Goal: Task Accomplishment & Management: Manage account settings

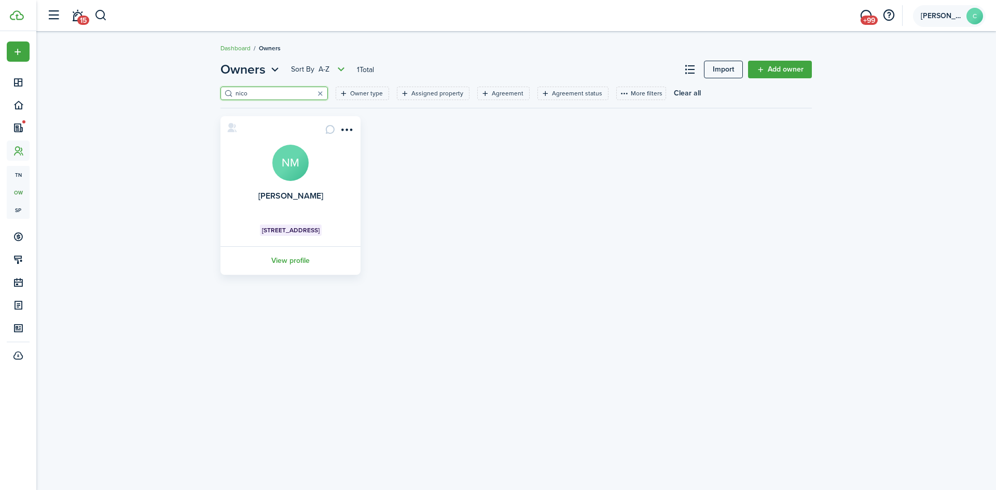
click at [962, 12] on account-user-avatar "[PERSON_NAME] C" at bounding box center [949, 16] width 73 height 22
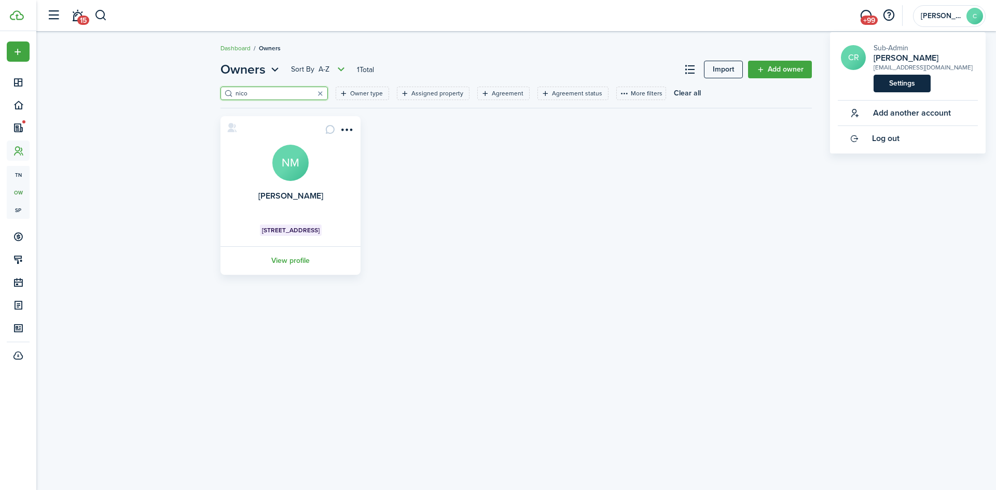
click at [918, 81] on link "Settings" at bounding box center [902, 84] width 57 height 18
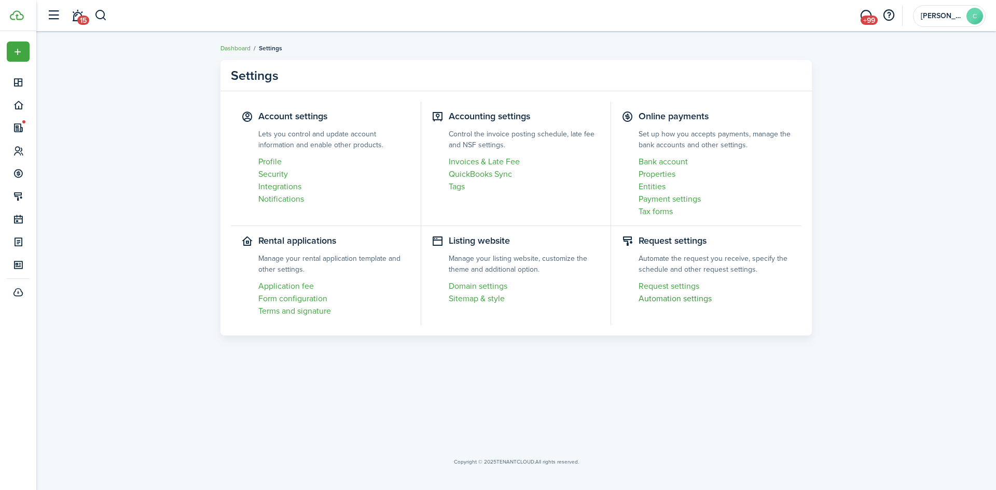
click at [658, 300] on link "Automation settings" at bounding box center [715, 299] width 153 height 12
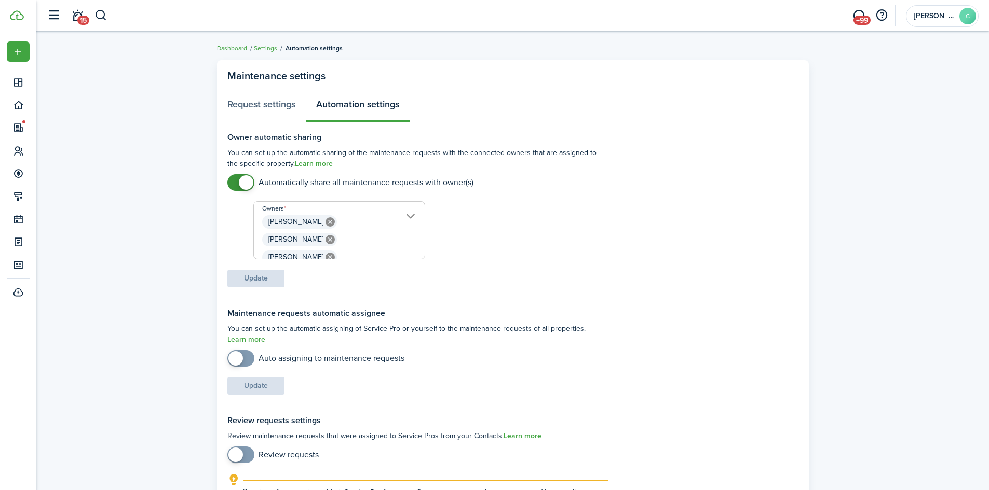
click at [385, 221] on span "[PERSON_NAME] [PERSON_NAME] [PERSON_NAME] [PERSON_NAME] Tri Vu [PERSON_NAME] [P…" at bounding box center [339, 236] width 171 height 46
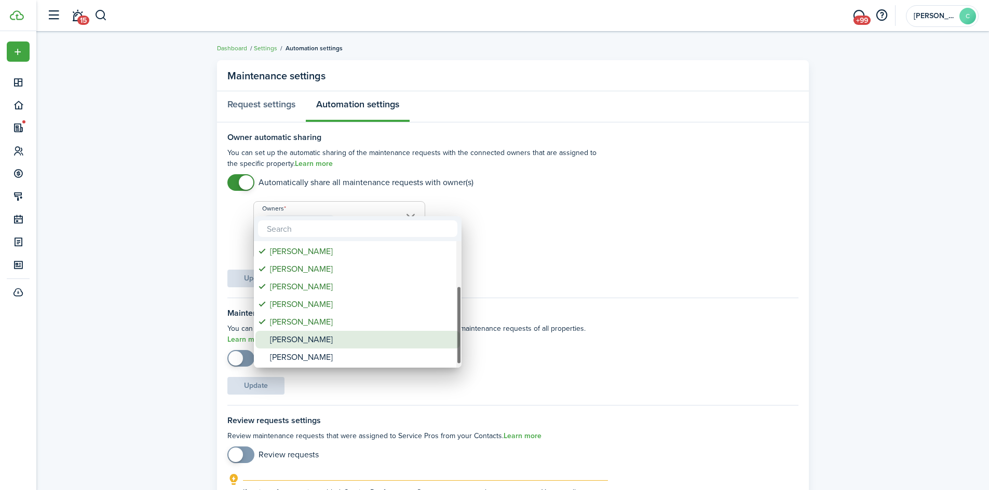
click at [320, 335] on div "[PERSON_NAME]" at bounding box center [362, 340] width 184 height 18
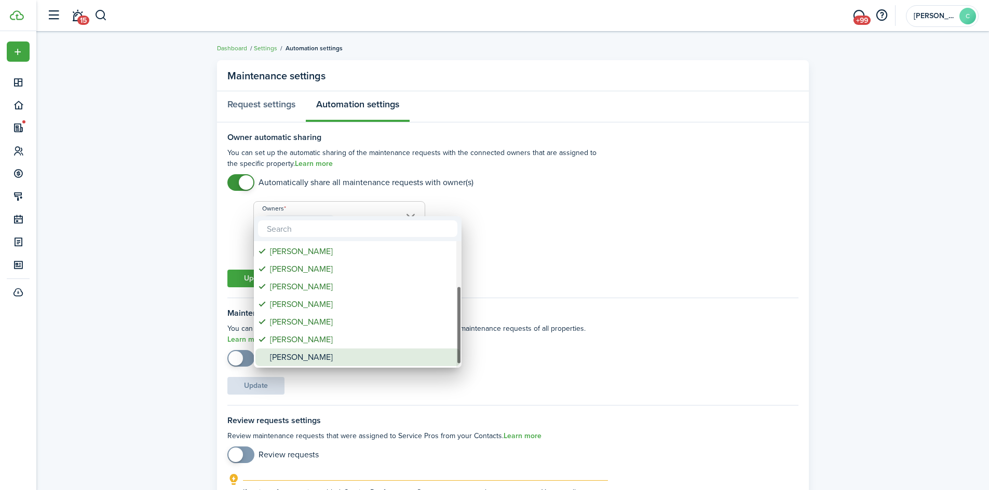
click at [314, 358] on div "[PERSON_NAME]" at bounding box center [362, 358] width 184 height 18
type input "[PERSON_NAME], [PERSON_NAME], [PERSON_NAME], [PERSON_NAME], [PERSON_NAME], [PER…"
click at [227, 249] on div at bounding box center [494, 245] width 1155 height 656
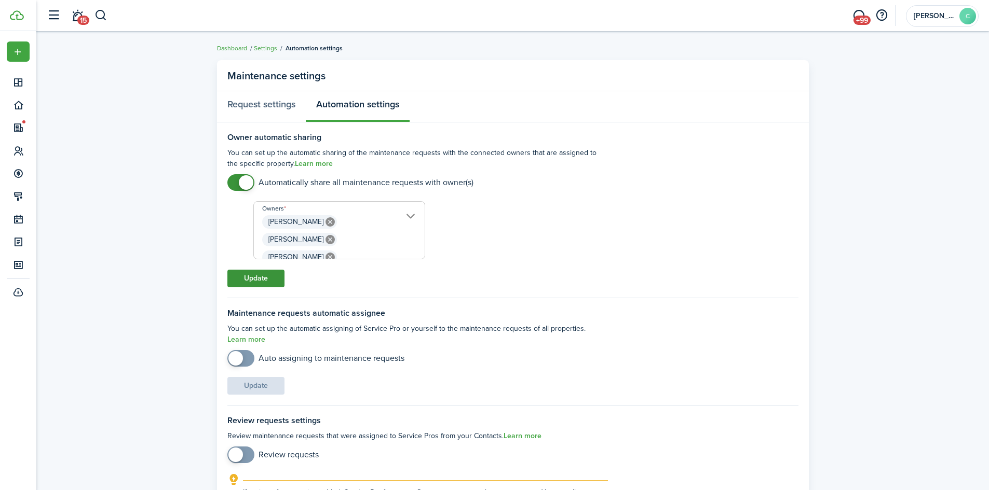
click at [250, 279] on button "Update" at bounding box center [255, 279] width 57 height 18
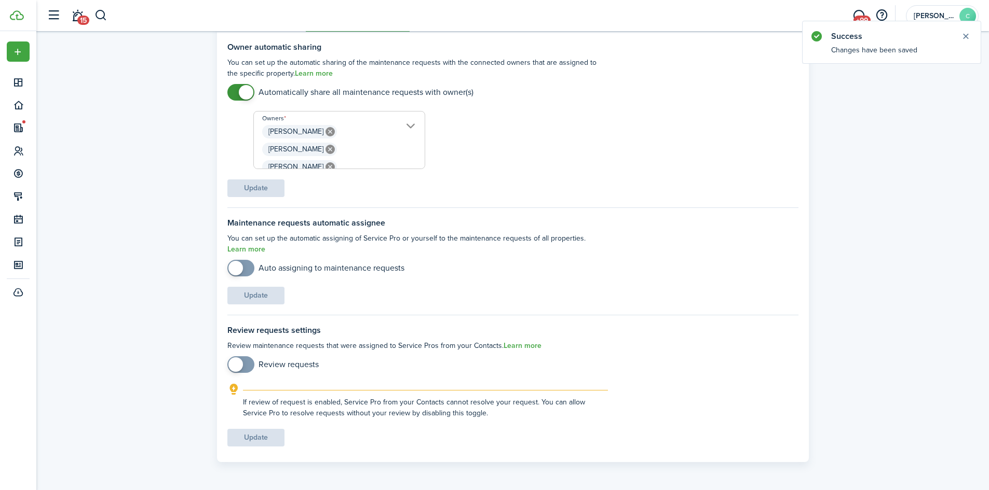
scroll to position [91, 0]
click at [254, 440] on span "Update" at bounding box center [255, 437] width 57 height 11
click at [84, 18] on span "15" at bounding box center [83, 20] width 12 height 9
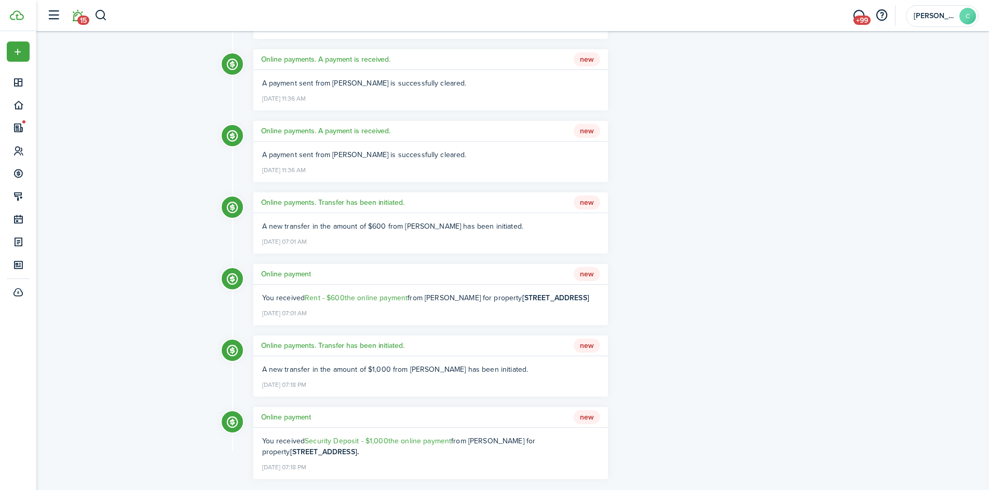
scroll to position [747, 0]
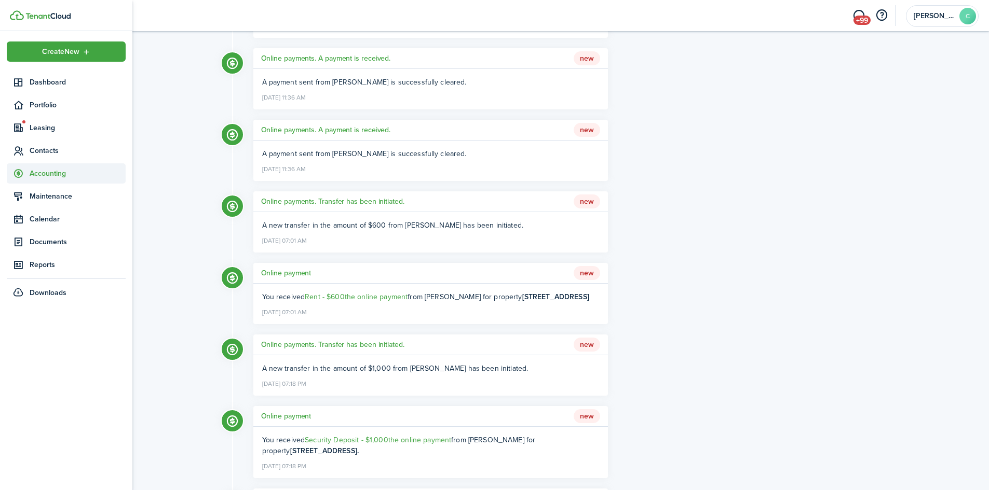
click at [46, 173] on span "Accounting" at bounding box center [78, 173] width 96 height 11
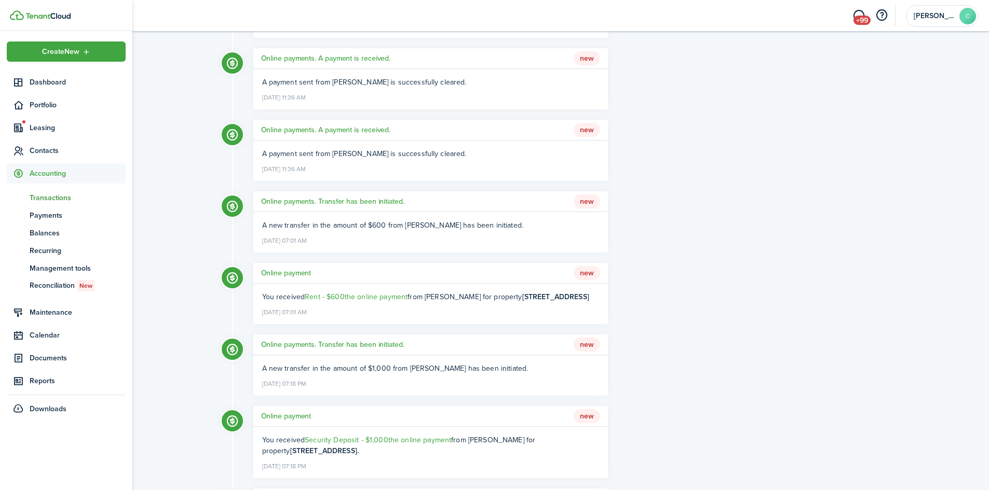
click at [51, 196] on span "Transactions" at bounding box center [78, 198] width 96 height 11
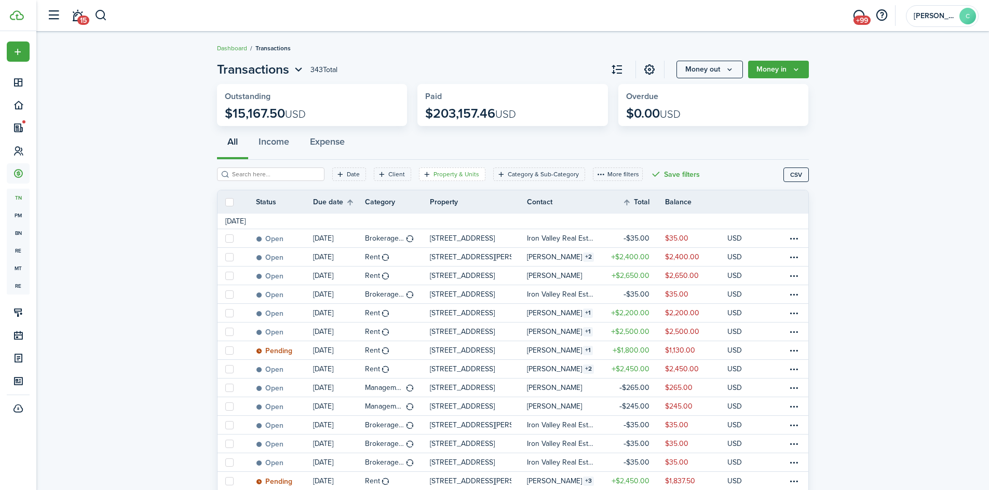
click at [455, 176] on filter-tag-label "Property & Units" at bounding box center [456, 174] width 46 height 9
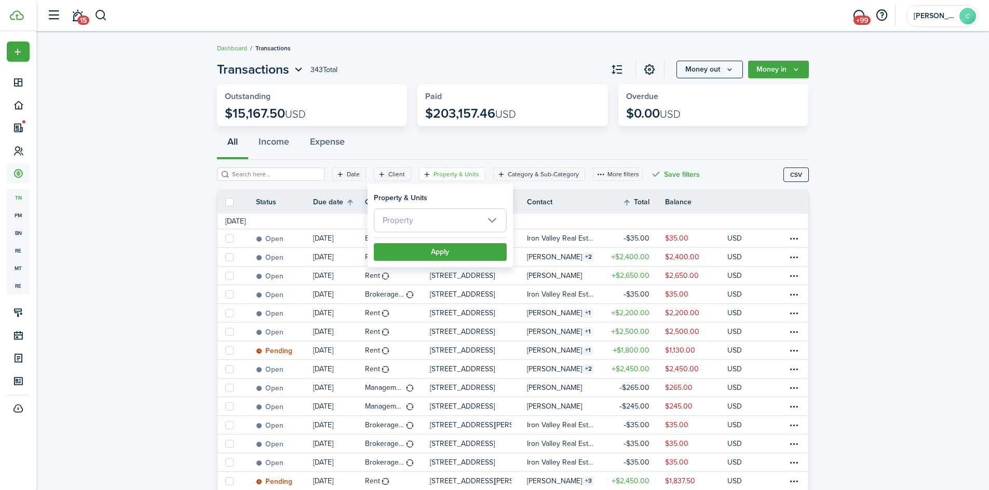
click at [442, 221] on span "Property" at bounding box center [440, 220] width 132 height 23
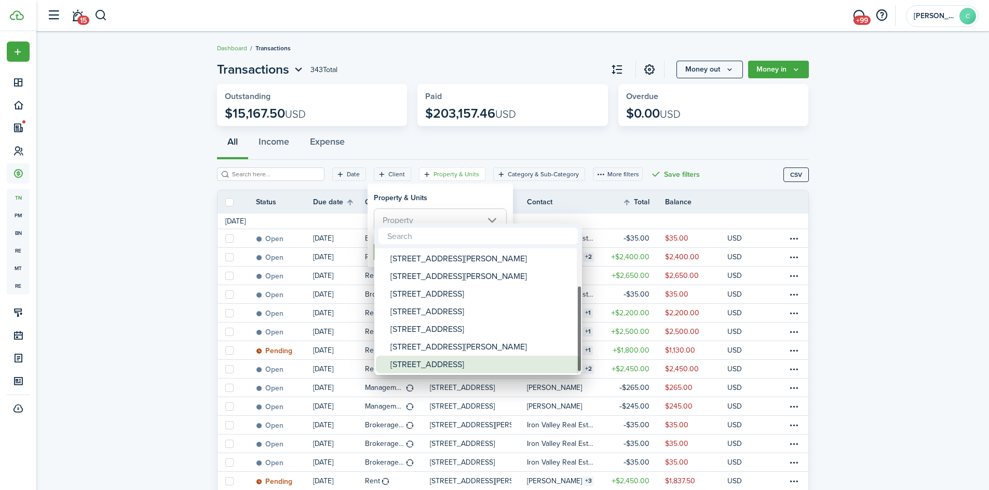
click at [433, 368] on div "[STREET_ADDRESS]" at bounding box center [482, 365] width 184 height 18
type input "[STREET_ADDRESS]"
click at [448, 199] on div at bounding box center [494, 245] width 1155 height 656
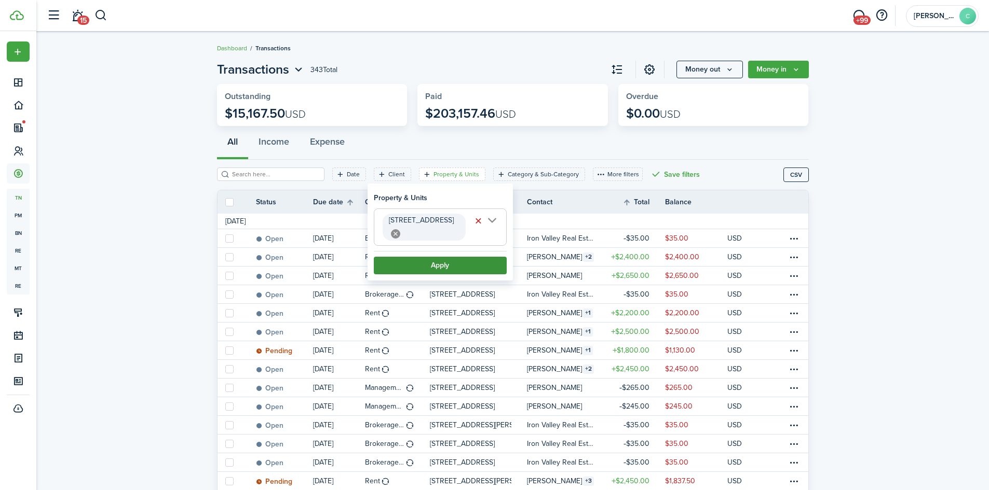
click at [439, 257] on button "Apply" at bounding box center [440, 266] width 133 height 18
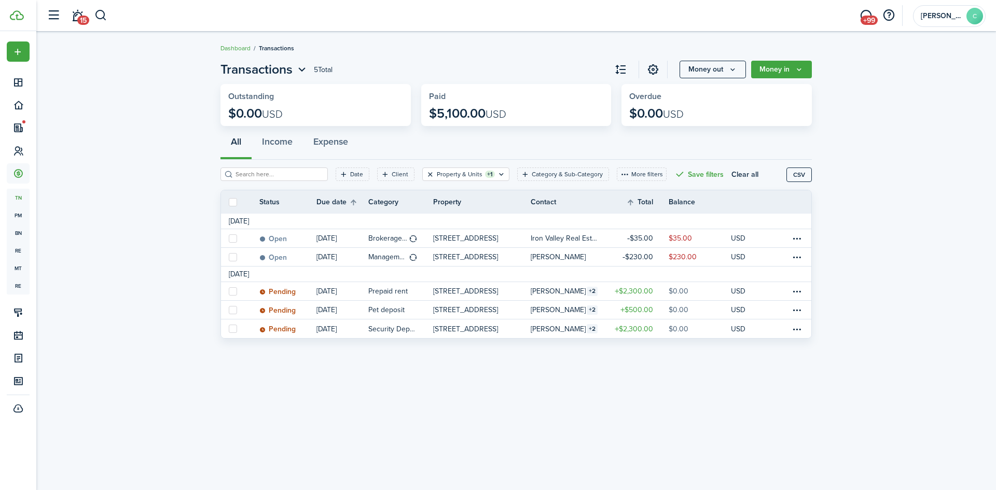
click at [426, 172] on button "Clear filter" at bounding box center [430, 174] width 9 height 8
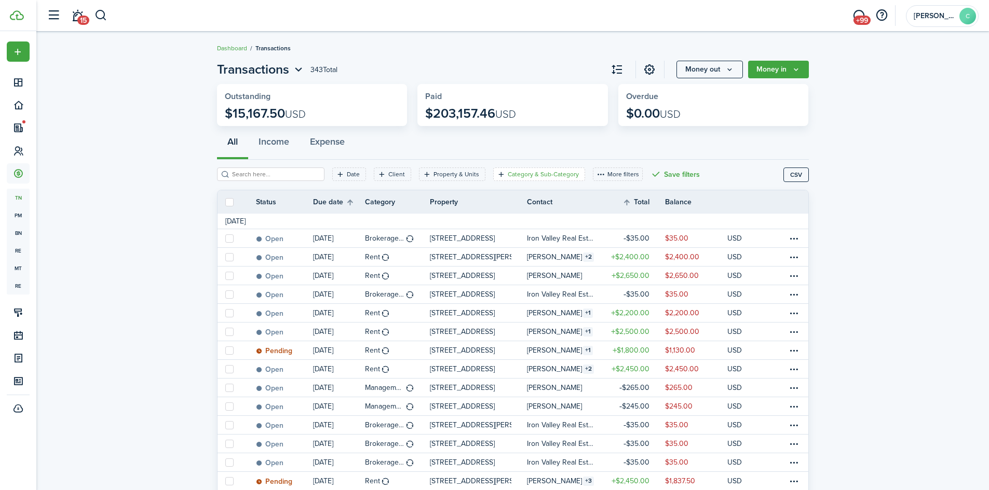
click at [507, 176] on filter-tag-label "Category & Sub-Category" at bounding box center [542, 174] width 71 height 9
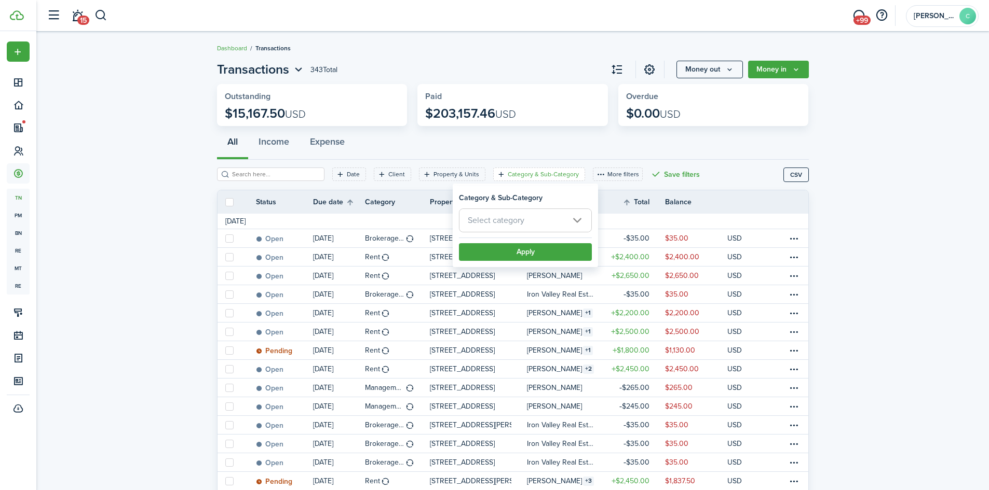
click at [507, 217] on span "Select category" at bounding box center [496, 220] width 57 height 12
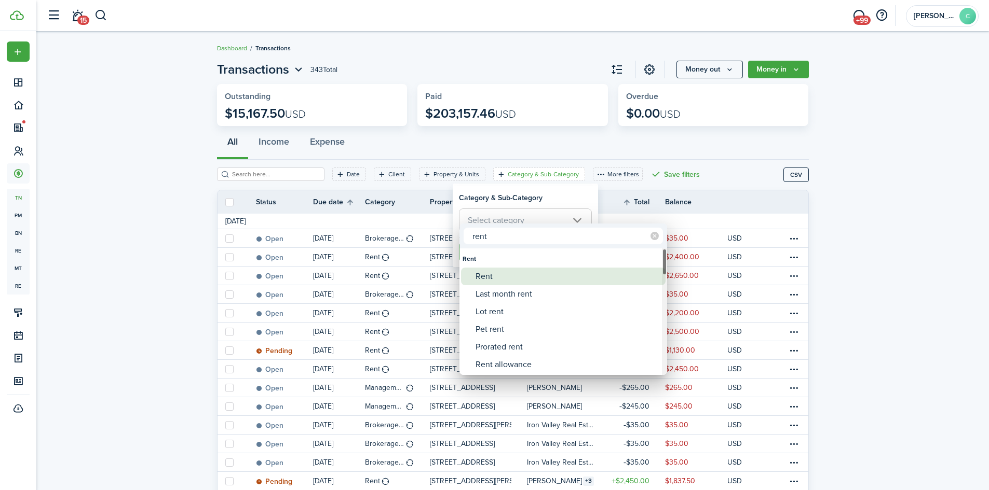
type input "rent"
click at [491, 272] on div "Rent" at bounding box center [567, 277] width 184 height 18
type input "Rent"
click at [522, 198] on div at bounding box center [494, 245] width 1155 height 656
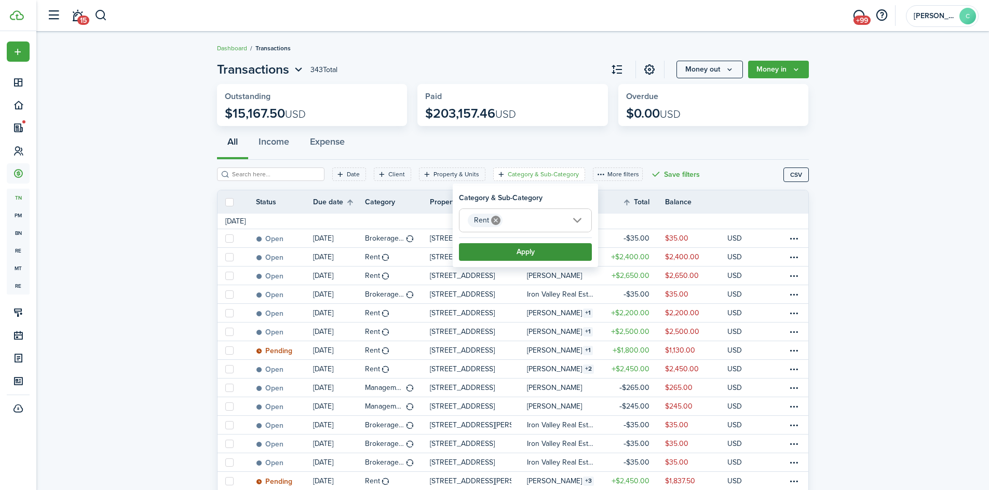
click at [501, 255] on button "Apply" at bounding box center [525, 252] width 133 height 18
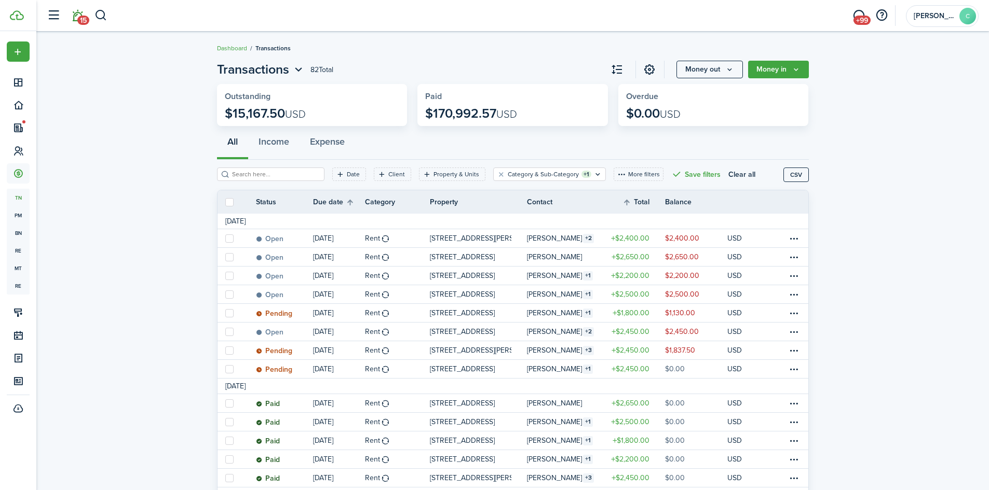
click at [85, 21] on span "15" at bounding box center [83, 20] width 12 height 9
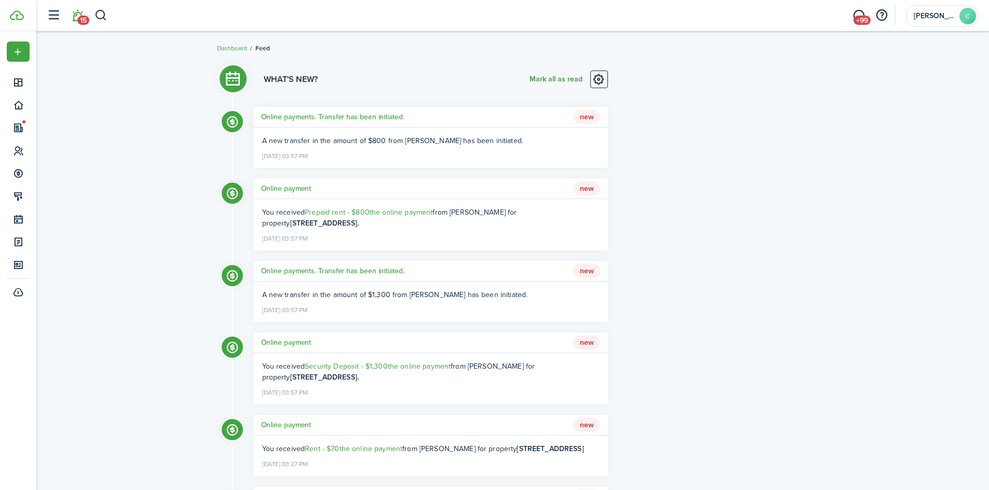
click at [536, 76] on button "Mark all as read" at bounding box center [555, 80] width 53 height 18
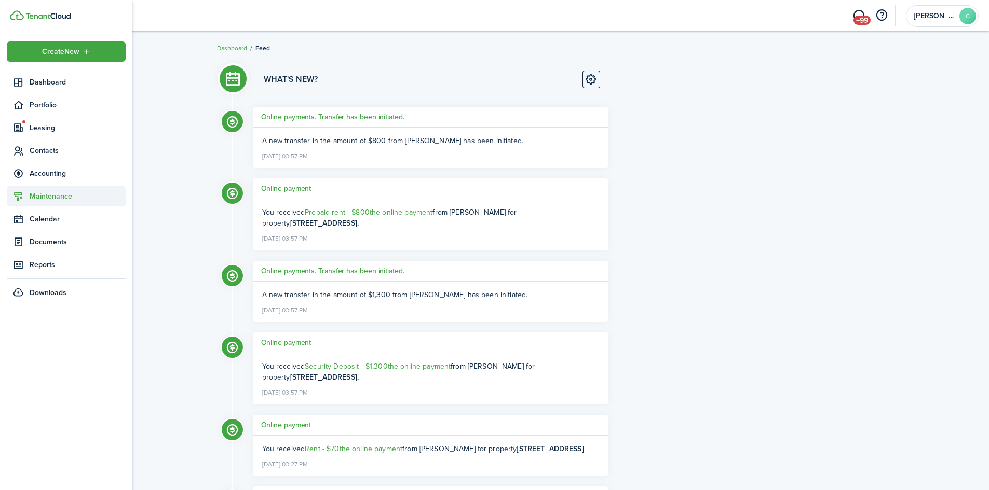
click at [46, 197] on span "Maintenance" at bounding box center [78, 196] width 96 height 11
click at [49, 220] on span "Requests" at bounding box center [78, 220] width 96 height 11
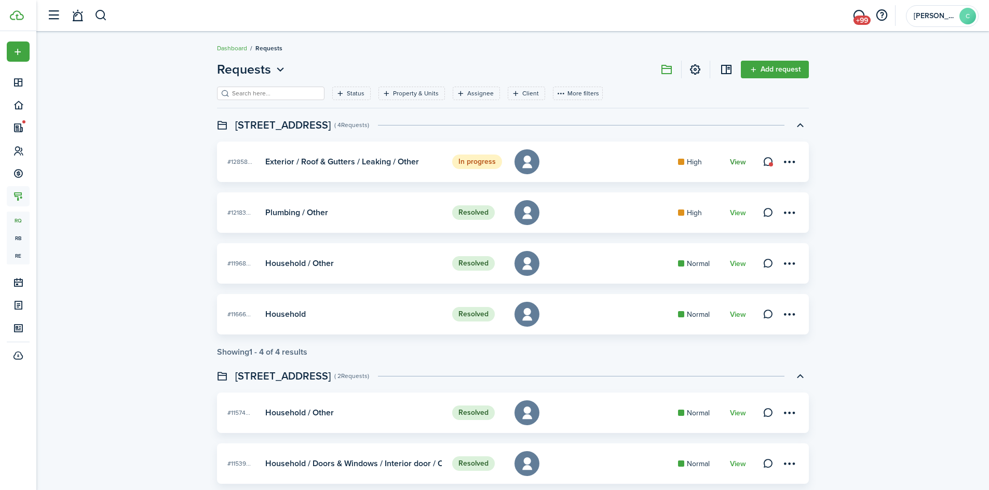
click at [739, 164] on link "View" at bounding box center [738, 162] width 16 height 8
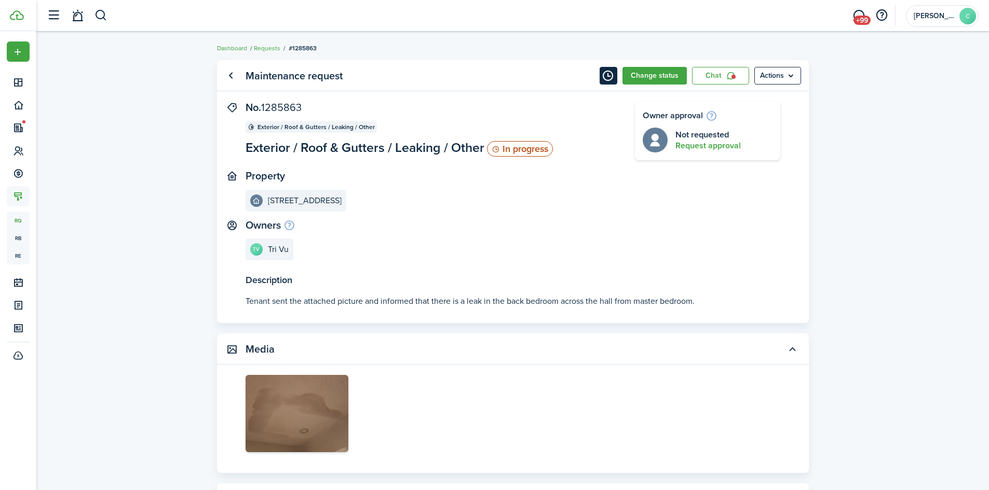
click at [610, 75] on button "Timeline" at bounding box center [608, 76] width 18 height 18
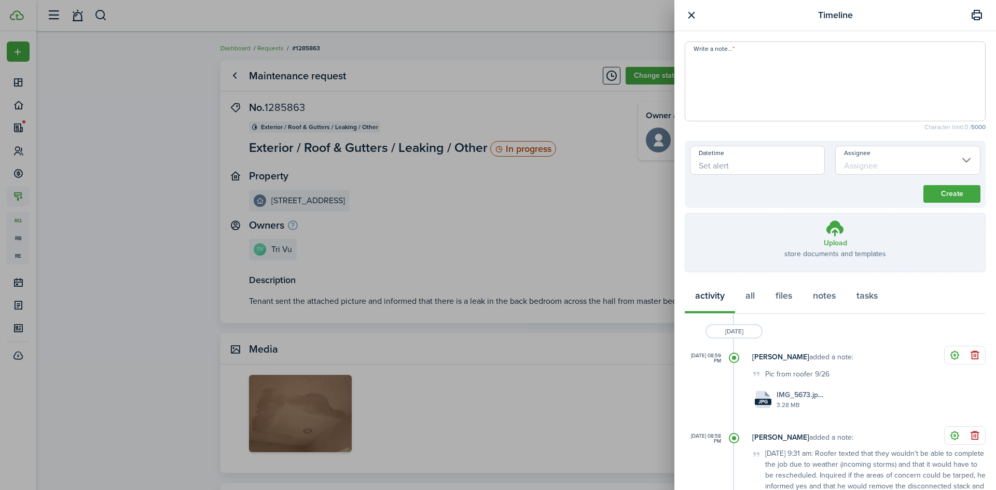
click at [774, 82] on textarea "Write a note..." at bounding box center [835, 84] width 300 height 62
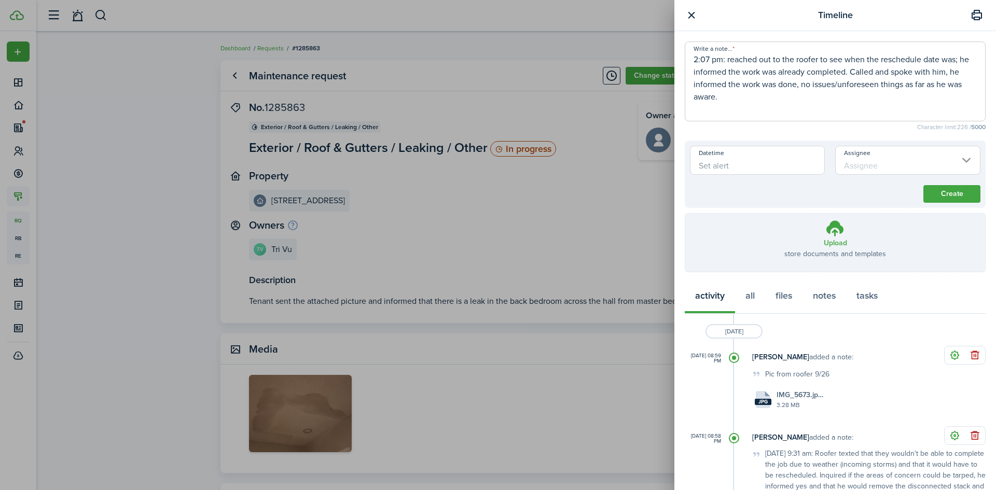
click at [811, 86] on textarea "2:07 pm: reached out to the roofer to see when the reschedule date was; he info…" at bounding box center [835, 84] width 300 height 62
click at [810, 93] on textarea "2:07 pm: reached out to the roofer to see when the reschedule date was; he info…" at bounding box center [835, 84] width 300 height 62
type textarea "2:07 pm: reached out to the roofer to see when the reschedule date was; he info…"
click at [934, 194] on button "Create" at bounding box center [952, 194] width 57 height 18
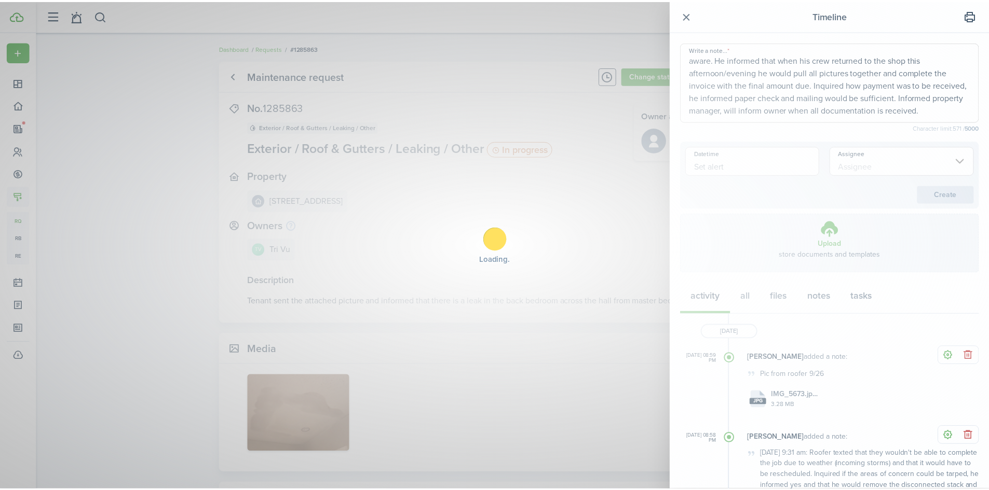
scroll to position [0, 0]
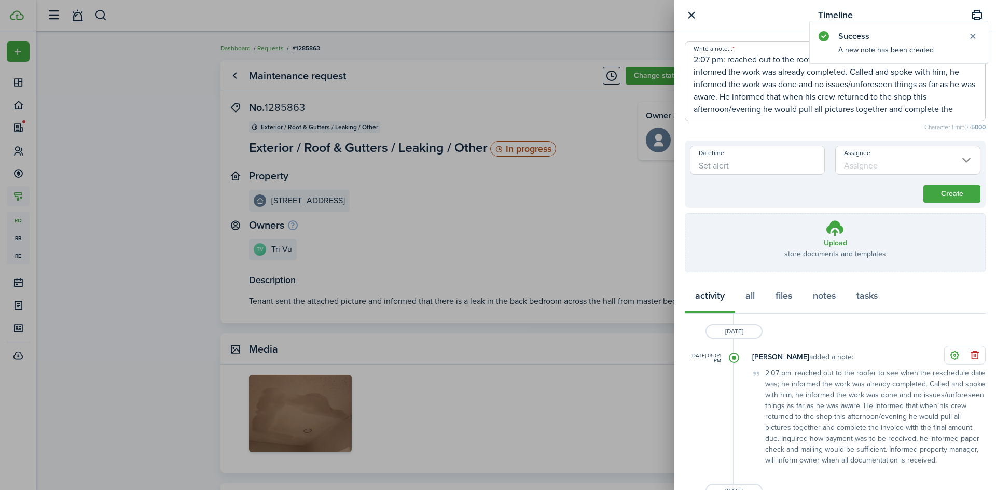
click at [691, 15] on button "button" at bounding box center [691, 15] width 13 height 13
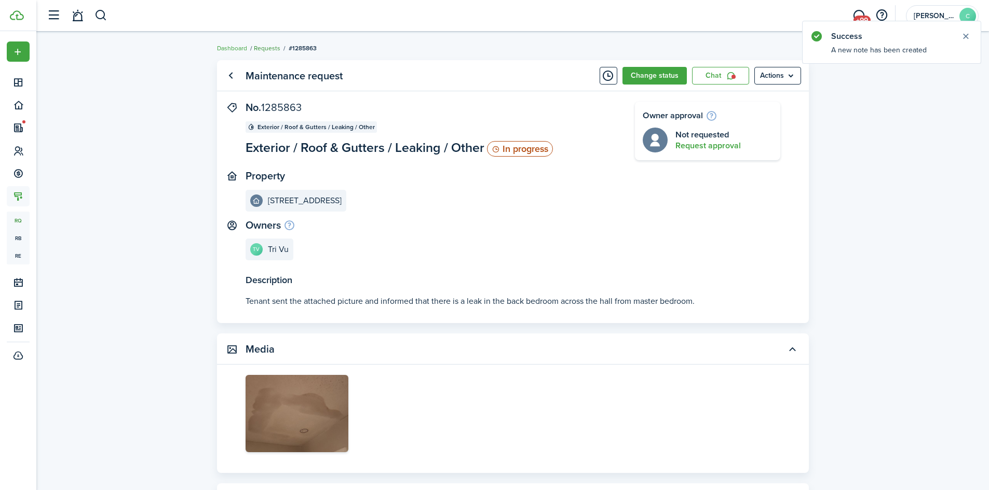
click at [269, 47] on link "Requests" at bounding box center [267, 48] width 26 height 9
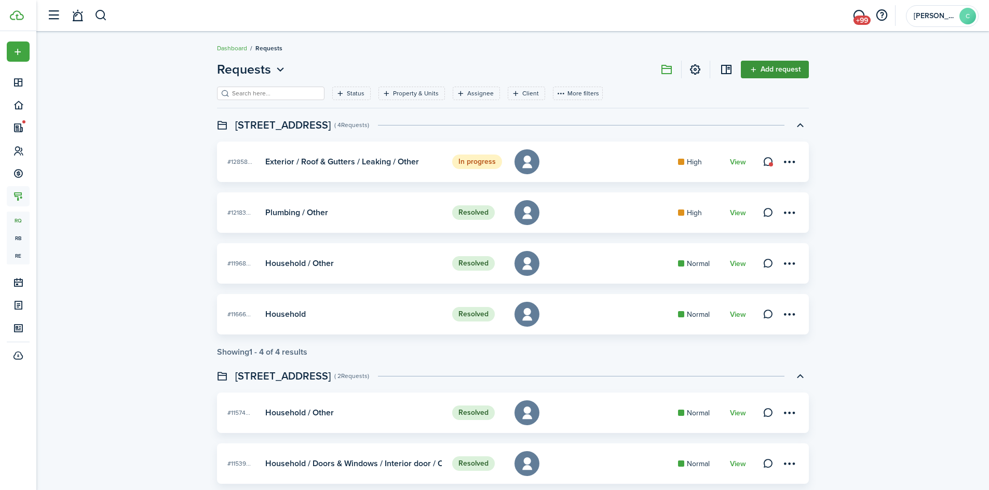
click at [790, 68] on link "Add request" at bounding box center [774, 70] width 68 height 18
